Goal: Learn about a topic

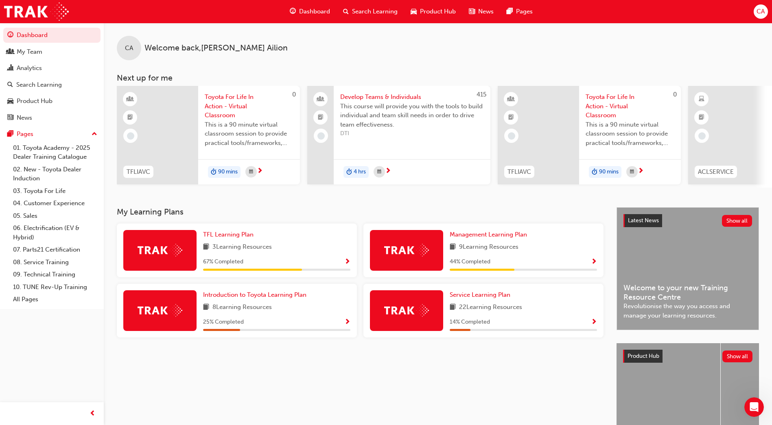
click at [157, 307] on img at bounding box center [160, 310] width 45 height 13
click at [158, 308] on img at bounding box center [160, 310] width 45 height 13
click at [160, 310] on img at bounding box center [160, 310] width 45 height 13
click at [224, 298] on span "Introduction to Toyota Learning Plan" at bounding box center [254, 294] width 103 height 7
